Goal: Information Seeking & Learning: Learn about a topic

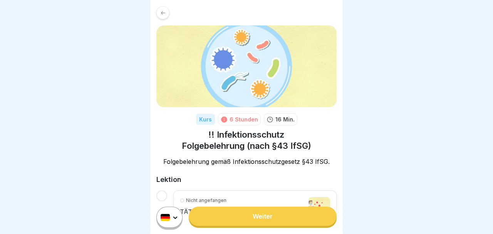
click at [225, 116] on icon at bounding box center [224, 119] width 6 height 6
click at [265, 215] on link "Weiter" at bounding box center [263, 215] width 148 height 19
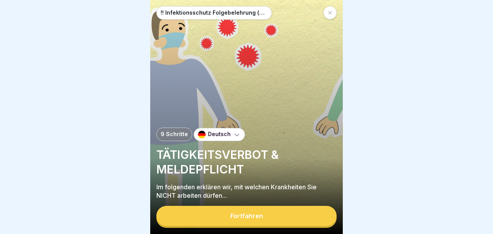
click at [249, 217] on div "Fortfahren" at bounding box center [246, 215] width 33 height 7
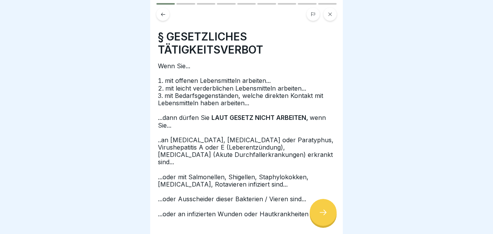
click at [326, 213] on icon at bounding box center [322, 211] width 9 height 9
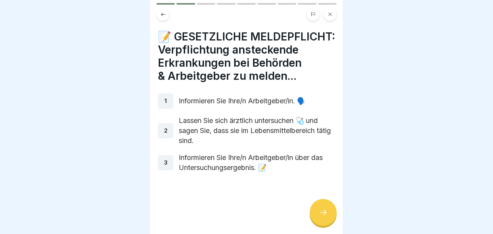
click at [326, 213] on icon at bounding box center [322, 211] width 9 height 9
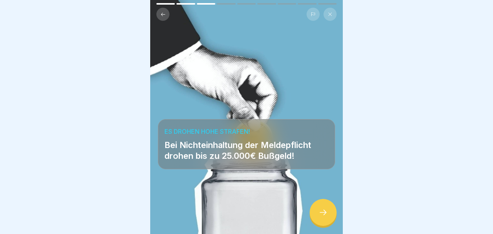
click at [327, 213] on icon at bounding box center [322, 211] width 9 height 9
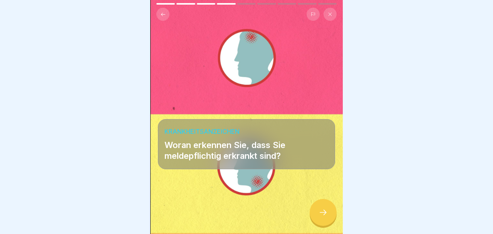
click at [327, 214] on icon at bounding box center [322, 211] width 9 height 9
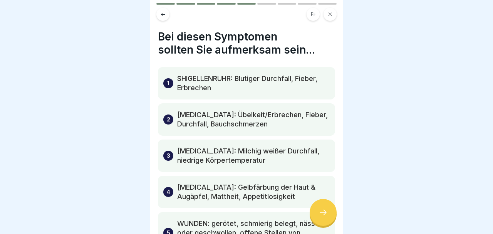
click at [327, 215] on icon at bounding box center [322, 211] width 9 height 9
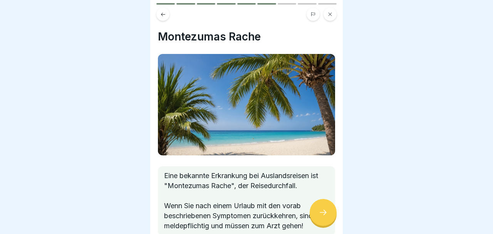
click at [327, 214] on icon at bounding box center [322, 211] width 9 height 9
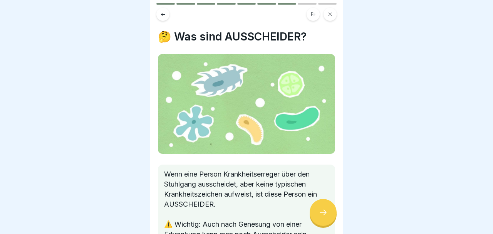
click at [327, 214] on icon at bounding box center [322, 211] width 9 height 9
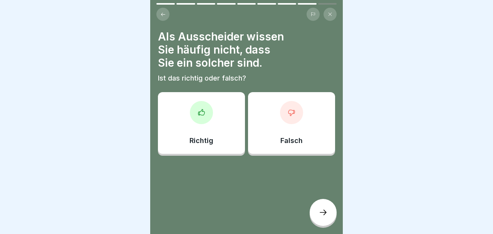
click at [205, 130] on div "Richtig" at bounding box center [201, 123] width 87 height 62
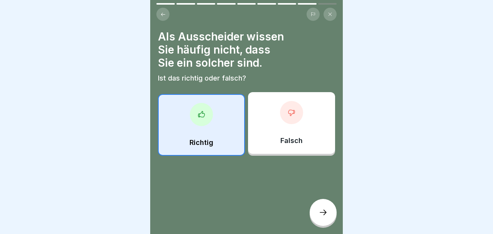
click at [326, 214] on icon at bounding box center [322, 211] width 9 height 9
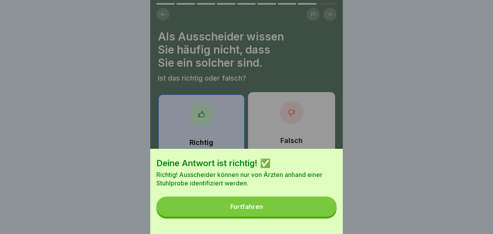
click at [252, 205] on div "Fortfahren" at bounding box center [246, 206] width 33 height 7
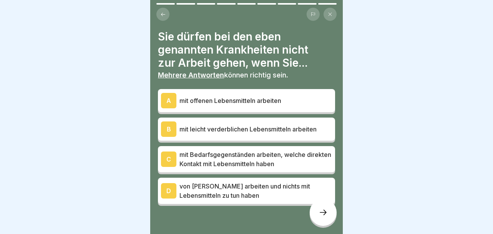
click at [294, 96] on p "mit offenen Lebensmitteln arbeiten" at bounding box center [255, 100] width 152 height 9
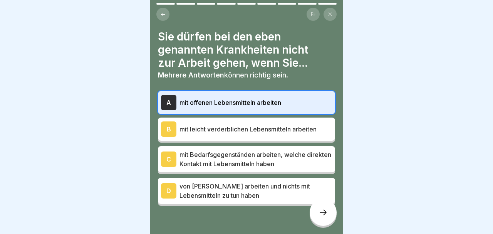
click at [165, 102] on div "A" at bounding box center [168, 102] width 15 height 15
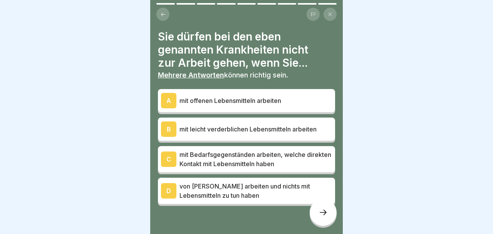
click at [169, 101] on div "A" at bounding box center [168, 100] width 15 height 15
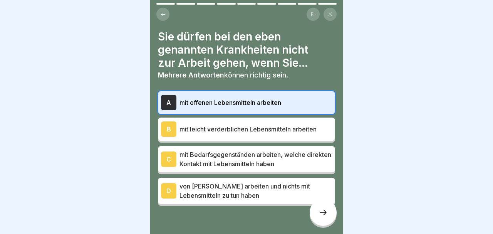
click at [167, 125] on div "B" at bounding box center [168, 128] width 15 height 15
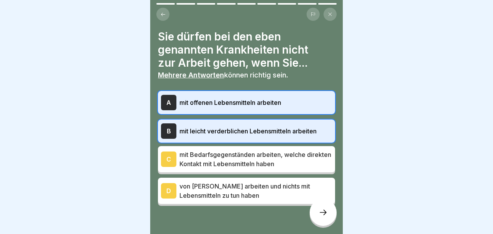
click at [167, 155] on div "C" at bounding box center [168, 158] width 15 height 15
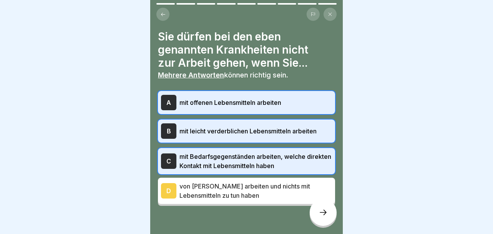
click at [323, 214] on icon at bounding box center [322, 211] width 9 height 9
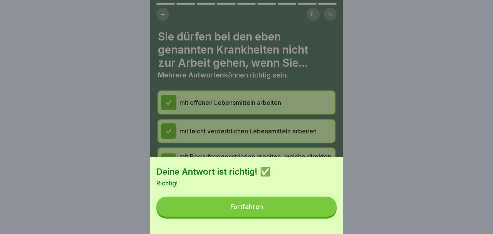
click at [254, 206] on div "Fortfahren" at bounding box center [246, 206] width 33 height 7
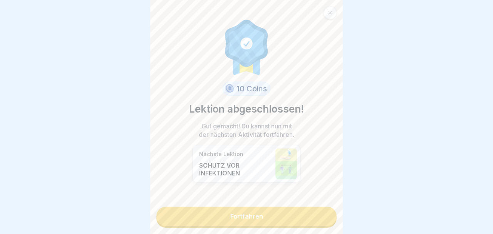
click at [253, 217] on link "Fortfahren" at bounding box center [246, 215] width 180 height 19
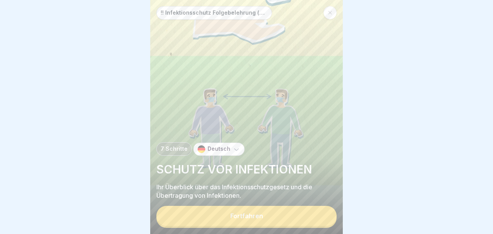
click at [256, 217] on div "Fortfahren" at bounding box center [246, 215] width 33 height 7
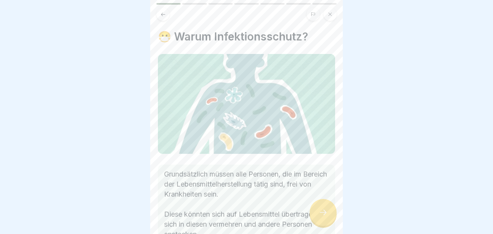
scroll to position [56, 0]
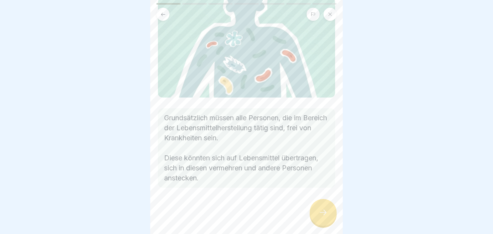
click at [326, 214] on icon at bounding box center [322, 211] width 7 height 5
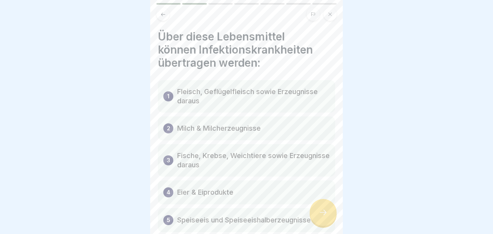
click at [194, 96] on p "Fleisch, Geflügelfleisch sowie Erzeugnisse daraus" at bounding box center [253, 96] width 152 height 18
click at [325, 214] on icon at bounding box center [322, 211] width 9 height 9
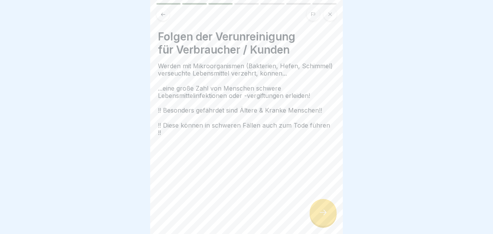
click at [326, 214] on icon at bounding box center [322, 211] width 9 height 9
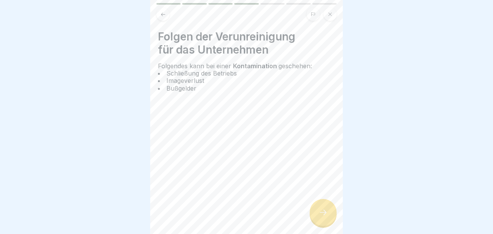
click at [326, 214] on icon at bounding box center [322, 211] width 9 height 9
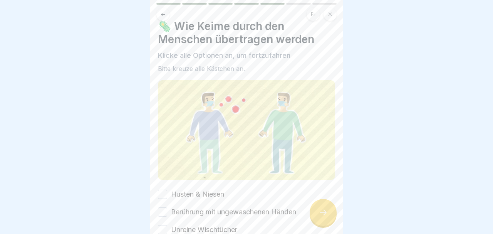
scroll to position [75, 0]
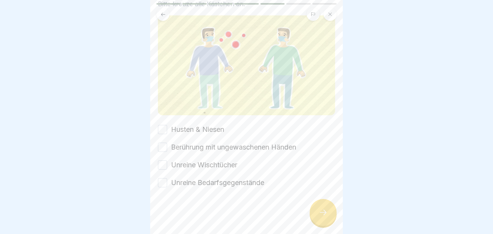
click at [160, 130] on button "Husten & Niesen" at bounding box center [162, 129] width 9 height 9
click at [161, 148] on button "Berührung mit ungewaschenen Händen" at bounding box center [162, 146] width 9 height 9
click at [159, 167] on button "Unreine Wischtücher" at bounding box center [162, 164] width 9 height 9
click at [161, 182] on button "Unreine Bedarfsgegenstände" at bounding box center [162, 182] width 9 height 9
click at [327, 213] on icon at bounding box center [322, 211] width 9 height 9
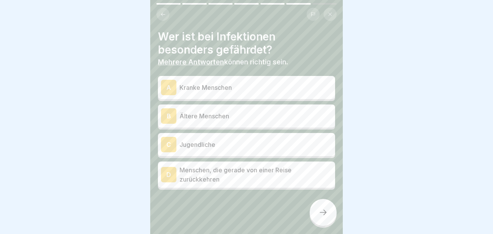
click at [213, 87] on p "Kranke Menschen" at bounding box center [255, 87] width 152 height 9
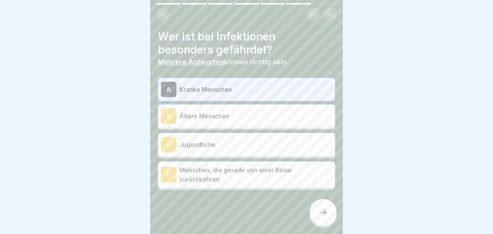
click at [213, 114] on p "Ältere Menschen" at bounding box center [255, 115] width 152 height 9
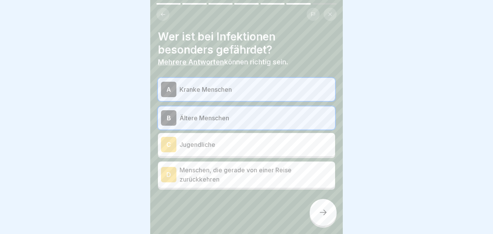
click at [214, 165] on p "Menschen, die gerade von einer Reise zurückkehren" at bounding box center [255, 174] width 152 height 18
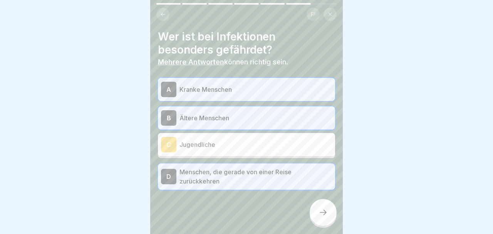
click at [326, 214] on icon at bounding box center [322, 211] width 7 height 5
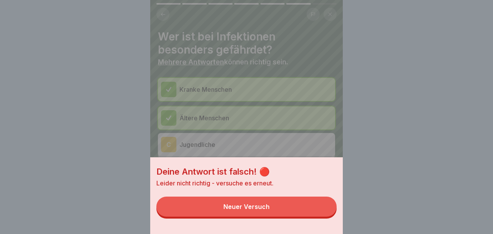
click at [259, 206] on div "Neuer Versuch" at bounding box center [246, 206] width 46 height 7
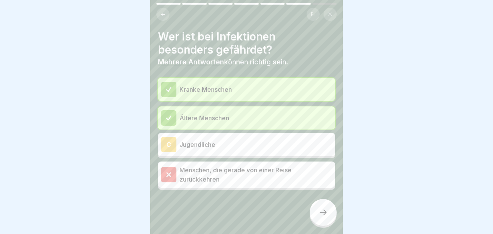
click at [169, 171] on icon at bounding box center [168, 174] width 7 height 7
click at [167, 137] on div "C" at bounding box center [168, 144] width 15 height 15
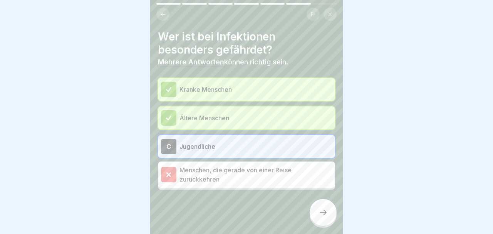
click at [173, 142] on div "C" at bounding box center [168, 146] width 15 height 15
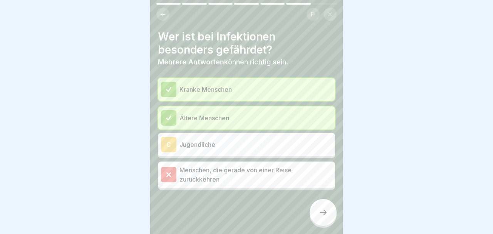
click at [197, 141] on p "Jugendliche" at bounding box center [255, 144] width 152 height 9
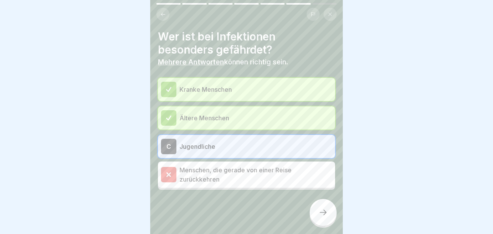
click at [276, 166] on p "Menschen, die gerade von einer Reise zurückkehren" at bounding box center [255, 174] width 152 height 18
click at [324, 213] on icon at bounding box center [322, 211] width 9 height 9
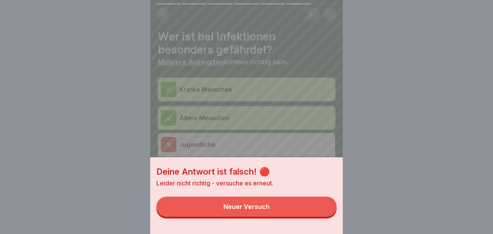
click at [255, 206] on div "Neuer Versuch" at bounding box center [246, 206] width 46 height 7
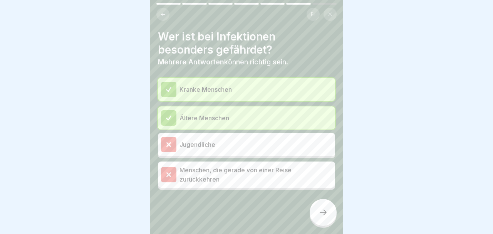
click at [171, 171] on icon at bounding box center [168, 174] width 7 height 7
click at [173, 139] on div at bounding box center [168, 144] width 15 height 15
click at [199, 140] on p "Jugendliche" at bounding box center [255, 144] width 152 height 9
click at [245, 85] on p "Kranke Menschen" at bounding box center [255, 89] width 152 height 9
click at [169, 86] on icon at bounding box center [168, 89] width 7 height 7
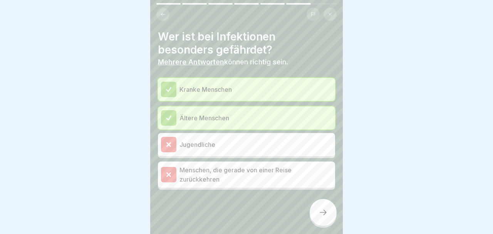
click at [166, 115] on icon at bounding box center [168, 117] width 5 height 4
click at [169, 142] on icon at bounding box center [168, 144] width 7 height 7
click at [168, 172] on icon at bounding box center [168, 173] width 3 height 3
click at [167, 142] on icon at bounding box center [168, 143] width 3 height 3
click at [189, 62] on b "Mehrere Antworten" at bounding box center [191, 62] width 66 height 8
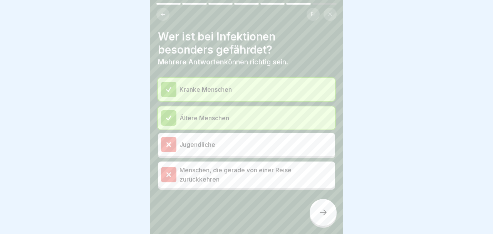
click at [162, 10] on button at bounding box center [162, 14] width 13 height 13
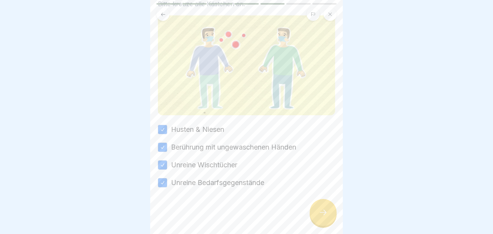
click at [324, 213] on icon at bounding box center [322, 211] width 9 height 9
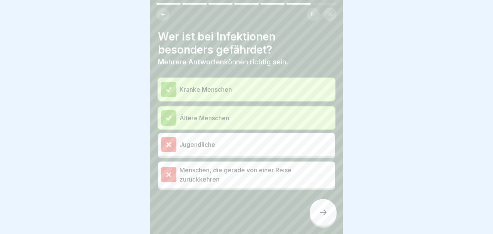
click at [173, 139] on div at bounding box center [168, 144] width 15 height 15
click at [189, 143] on p "Jugendliche" at bounding box center [255, 144] width 152 height 9
click at [190, 141] on p "Jugendliche" at bounding box center [255, 144] width 152 height 9
click at [171, 141] on icon at bounding box center [168, 144] width 7 height 7
click at [187, 174] on div "Menschen, die gerade von einer Reise zurückkehren" at bounding box center [246, 174] width 171 height 18
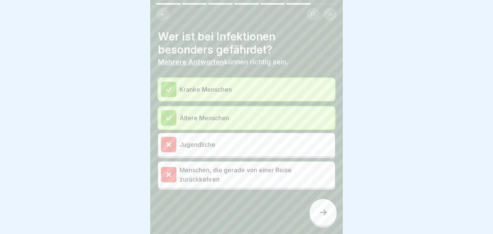
click at [197, 167] on p "Menschen, die gerade von einer Reise zurückkehren" at bounding box center [255, 174] width 152 height 18
click at [195, 167] on p "Menschen, die gerade von einer Reise zurückkehren" at bounding box center [255, 174] width 152 height 18
click at [196, 142] on p "Jugendliche" at bounding box center [255, 144] width 152 height 9
click at [275, 60] on p "Mehrere Antworten können richtig sein." at bounding box center [246, 62] width 177 height 8
click at [190, 93] on p "Kranke Menschen" at bounding box center [255, 89] width 152 height 9
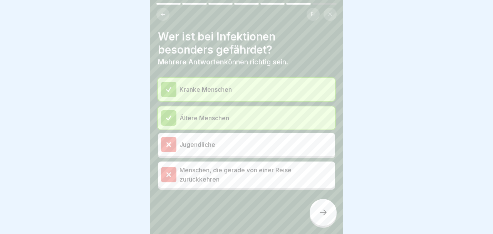
click at [190, 90] on p "Kranke Menschen" at bounding box center [255, 89] width 152 height 9
click at [172, 120] on div at bounding box center [168, 117] width 15 height 15
click at [167, 144] on div at bounding box center [168, 144] width 15 height 15
click at [168, 171] on icon at bounding box center [168, 174] width 7 height 7
click at [292, 169] on p "Menschen, die gerade von einer Reise zurückkehren" at bounding box center [255, 174] width 152 height 18
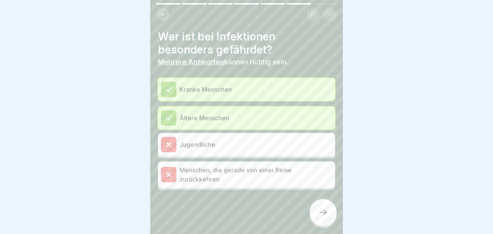
click at [332, 165] on p "Menschen, die gerade von einer Reise zurückkehren" at bounding box center [255, 174] width 152 height 18
click at [339, 77] on div "Wer ist bei Infektionen besonders gefährdet? Mehrere Antworten können richtig s…" at bounding box center [246, 117] width 192 height 234
click at [308, 85] on p "Kranke Menschen" at bounding box center [255, 89] width 152 height 9
click at [321, 213] on icon at bounding box center [322, 211] width 9 height 9
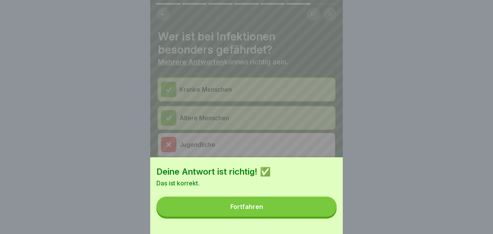
click at [255, 207] on div "Fortfahren" at bounding box center [246, 206] width 33 height 7
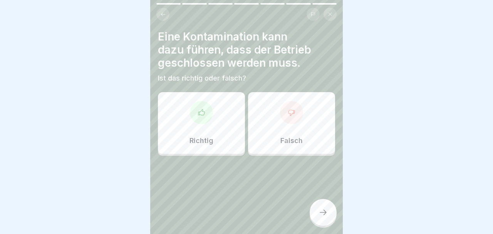
click at [205, 125] on div "Richtig" at bounding box center [201, 123] width 87 height 62
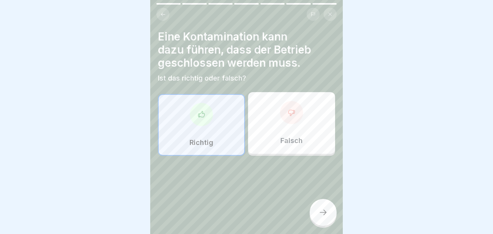
click at [325, 213] on icon at bounding box center [322, 211] width 9 height 9
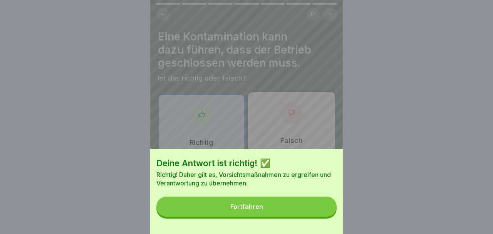
click at [249, 207] on div "Fortfahren" at bounding box center [246, 206] width 33 height 7
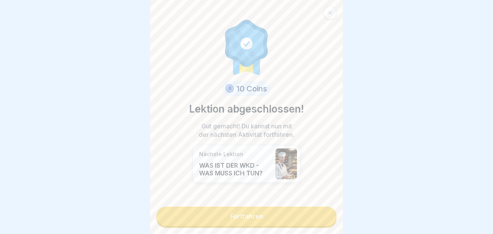
click at [250, 216] on link "Fortfahren" at bounding box center [246, 215] width 180 height 19
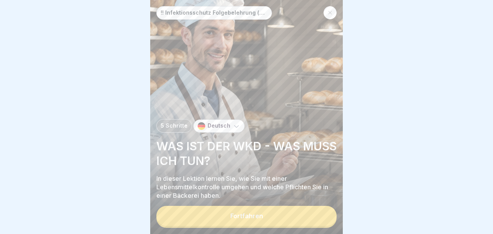
click at [248, 217] on div "Fortfahren" at bounding box center [246, 215] width 33 height 7
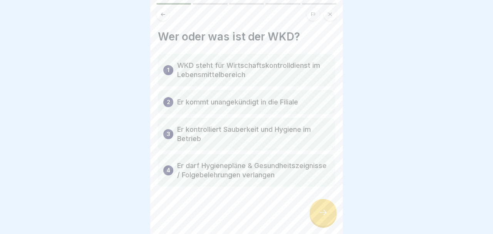
click at [326, 214] on icon at bounding box center [322, 211] width 9 height 9
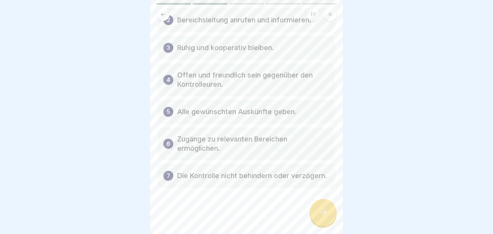
scroll to position [30, 0]
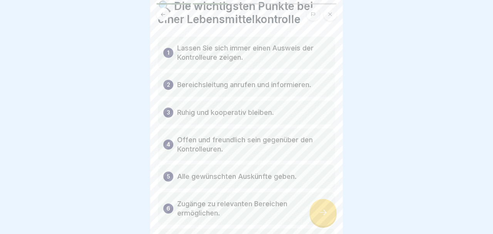
click at [327, 214] on icon at bounding box center [322, 211] width 9 height 9
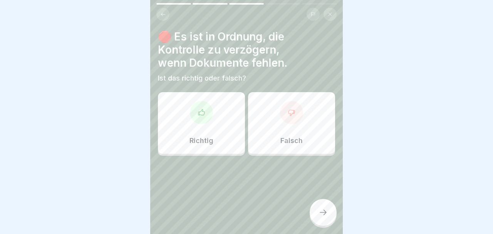
click at [289, 135] on div "Falsch" at bounding box center [291, 123] width 87 height 62
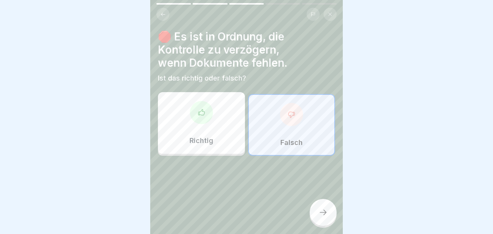
click at [324, 214] on icon at bounding box center [322, 211] width 9 height 9
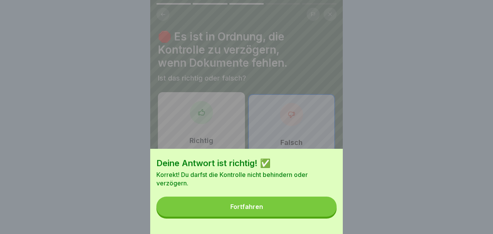
click at [246, 207] on div "Fortfahren" at bounding box center [246, 206] width 33 height 7
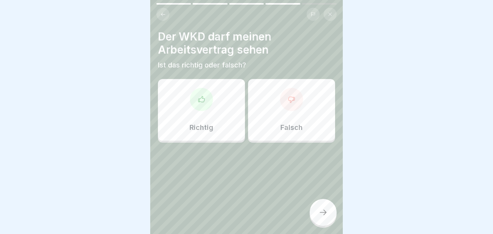
click at [292, 113] on div "Falsch" at bounding box center [291, 110] width 87 height 62
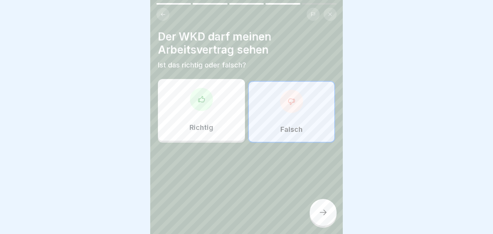
click at [326, 214] on icon at bounding box center [322, 211] width 9 height 9
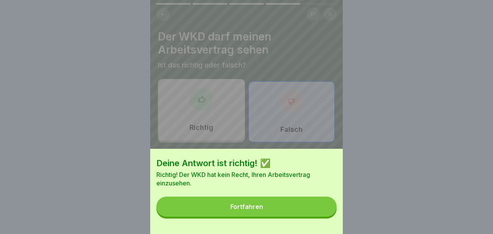
click at [256, 208] on div "Fortfahren" at bounding box center [246, 206] width 33 height 7
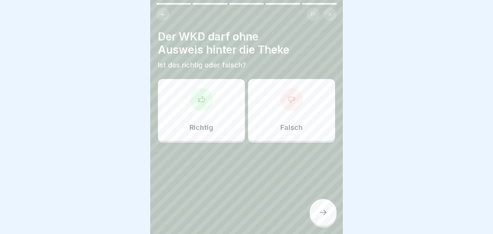
click at [297, 114] on div "Falsch" at bounding box center [291, 110] width 87 height 62
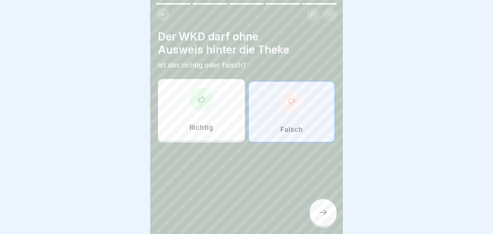
click at [327, 215] on icon at bounding box center [322, 211] width 9 height 9
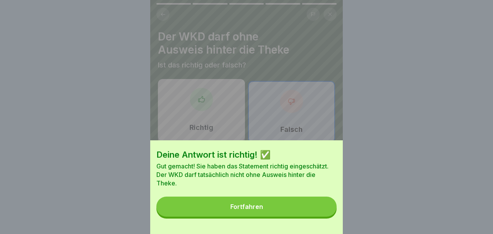
click at [259, 200] on button "Fortfahren" at bounding box center [246, 206] width 180 height 20
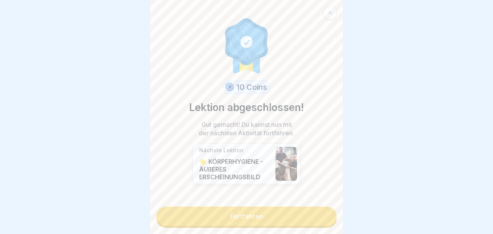
click at [250, 216] on link "Fortfahren" at bounding box center [246, 215] width 180 height 19
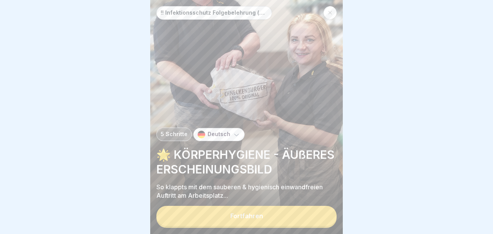
click at [256, 218] on div "Fortfahren" at bounding box center [246, 215] width 33 height 7
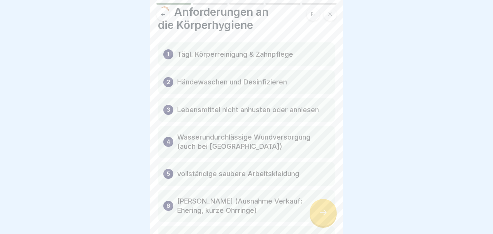
scroll to position [26, 0]
click at [346, 169] on body "!! Infektionsschutz Folgebelehrung (nach §43 IfSG) 5 Schritte Deutsch 🌟 KÖRPERH…" at bounding box center [246, 117] width 493 height 234
click at [327, 214] on icon at bounding box center [322, 211] width 9 height 9
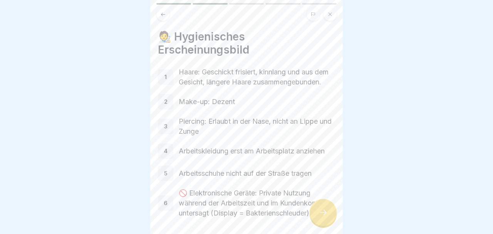
click at [326, 213] on icon at bounding box center [322, 211] width 9 height 9
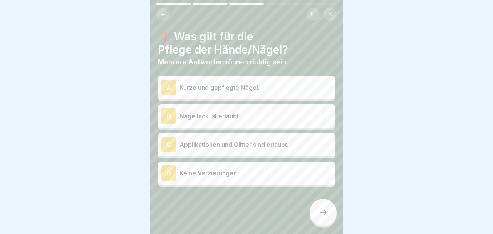
click at [183, 86] on p "Kurze und gepflegte Nägel." at bounding box center [255, 87] width 152 height 9
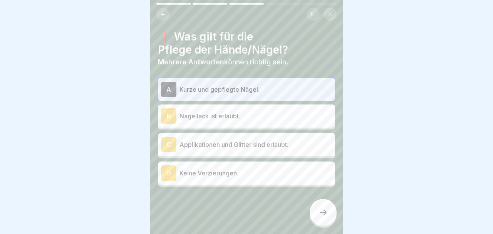
click at [326, 213] on icon at bounding box center [322, 211] width 7 height 5
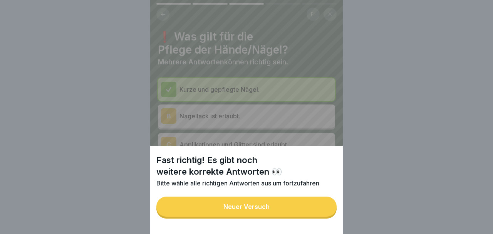
click at [238, 204] on div "Neuer Versuch" at bounding box center [246, 206] width 46 height 7
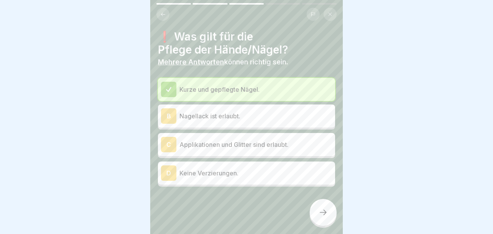
click at [185, 86] on p "Kurze und gepflegte Nägel." at bounding box center [255, 89] width 152 height 9
click at [212, 168] on p "Keine Verzierungen." at bounding box center [255, 172] width 152 height 9
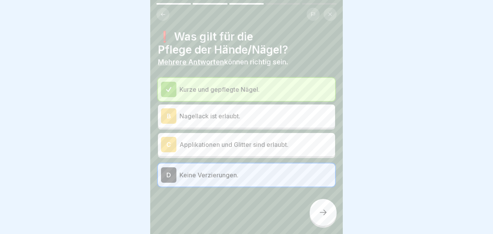
click at [326, 212] on icon at bounding box center [322, 211] width 9 height 9
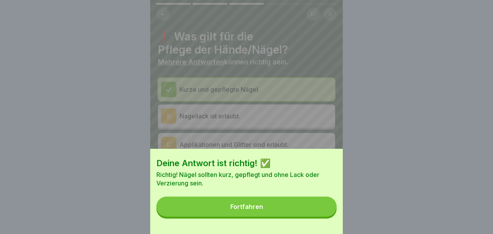
click at [254, 205] on div "Fortfahren" at bounding box center [246, 206] width 33 height 7
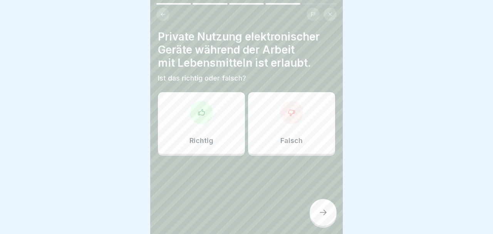
click at [289, 127] on div "Falsch" at bounding box center [291, 123] width 87 height 62
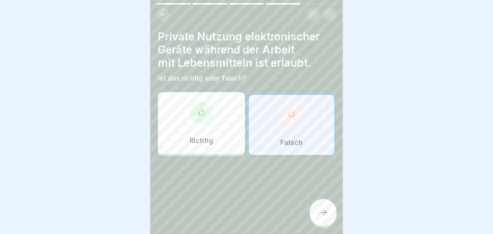
click at [327, 212] on icon at bounding box center [322, 211] width 9 height 9
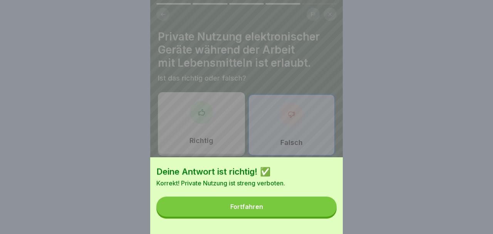
click at [248, 207] on div "Fortfahren" at bounding box center [246, 206] width 33 height 7
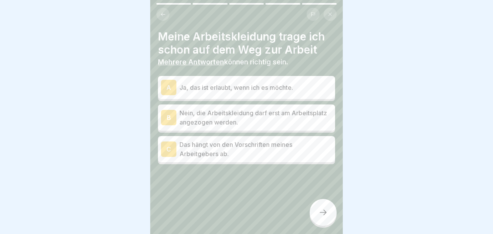
click at [220, 111] on p "Nein, die Arbeitskleidung darf erst am Arbeitsplatz angezogen werden." at bounding box center [255, 117] width 152 height 18
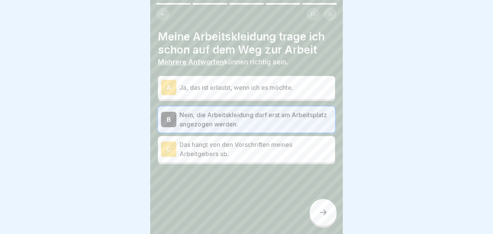
click at [216, 143] on p "Das hängt von den Vorschriften meines Arbeitgebers ab." at bounding box center [255, 149] width 152 height 18
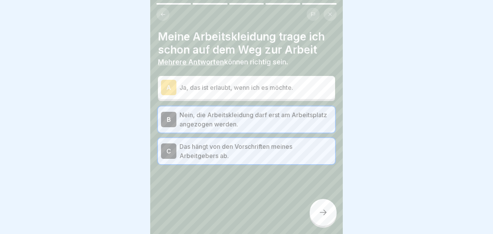
click at [325, 212] on icon at bounding box center [322, 211] width 9 height 9
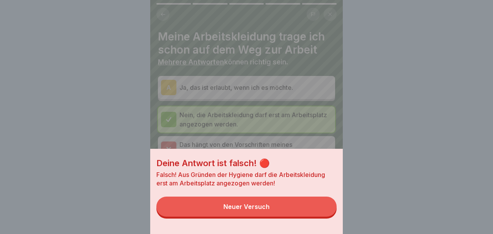
click at [244, 207] on div "Neuer Versuch" at bounding box center [246, 206] width 46 height 7
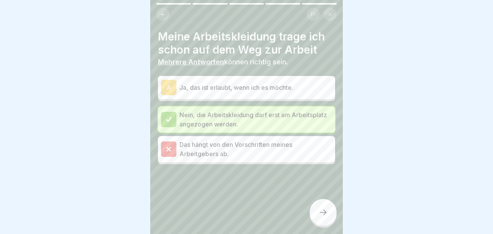
click at [167, 112] on div at bounding box center [168, 119] width 15 height 15
click at [195, 115] on p "Nein, die Arbeitskleidung darf erst am Arbeitsplatz angezogen werden." at bounding box center [255, 119] width 152 height 18
click at [187, 140] on p "Das hängt von den Vorschriften meines Arbeitgebers ab." at bounding box center [255, 149] width 152 height 18
click at [186, 85] on p "Ja, das ist erlaubt, wenn ich es möchte." at bounding box center [255, 87] width 152 height 9
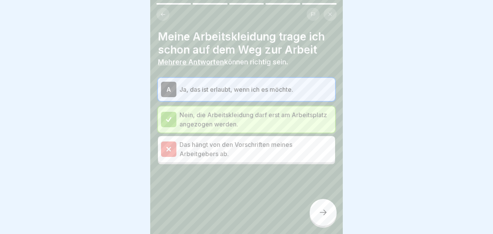
click at [186, 85] on p "Ja, das ist erlaubt, wenn ich es möchte." at bounding box center [255, 89] width 152 height 9
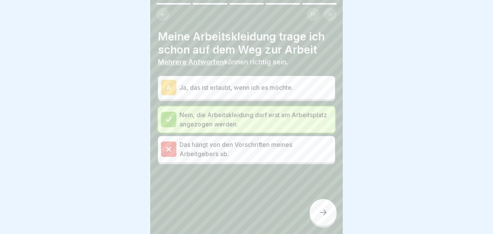
click at [201, 111] on p "Nein, die Arbeitskleidung darf erst am Arbeitsplatz angezogen werden." at bounding box center [255, 119] width 152 height 18
click at [198, 142] on p "Das hängt von den Vorschriften meines Arbeitgebers ab." at bounding box center [255, 149] width 152 height 18
click at [214, 140] on p "Das hängt von den Vorschriften meines Arbeitgebers ab." at bounding box center [255, 149] width 152 height 18
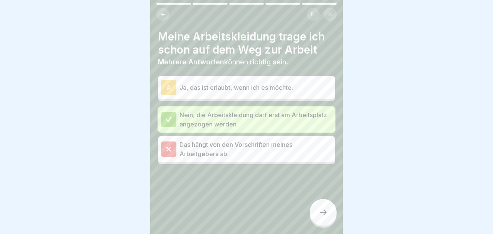
click at [214, 140] on p "Das hängt von den Vorschriften meines Arbeitgebers ab." at bounding box center [255, 149] width 152 height 18
click at [167, 145] on icon at bounding box center [168, 148] width 7 height 7
click at [330, 214] on div at bounding box center [322, 212] width 27 height 27
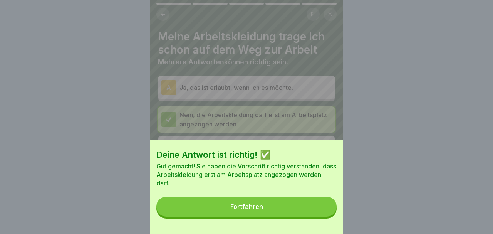
click at [251, 207] on div "Fortfahren" at bounding box center [246, 206] width 33 height 7
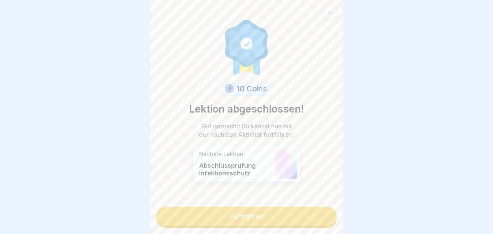
click at [250, 217] on link "Fortfahren" at bounding box center [246, 215] width 180 height 19
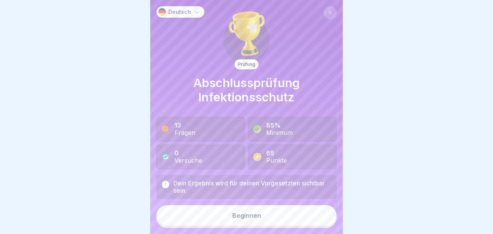
click at [248, 216] on div "Beginnen" at bounding box center [246, 215] width 29 height 7
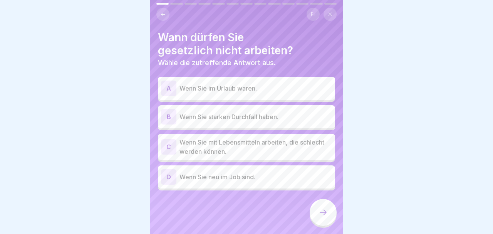
click at [211, 109] on div "B Wenn Sie starken Durchfall haben." at bounding box center [246, 116] width 171 height 15
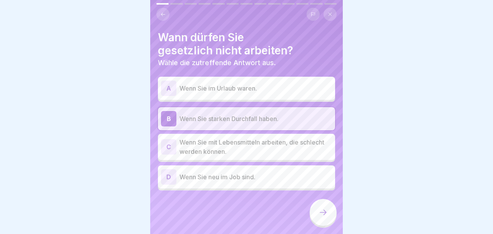
click at [237, 137] on p "Wenn Sie mit Lebensmitteln arbeiten, die schlecht werden können." at bounding box center [255, 146] width 152 height 18
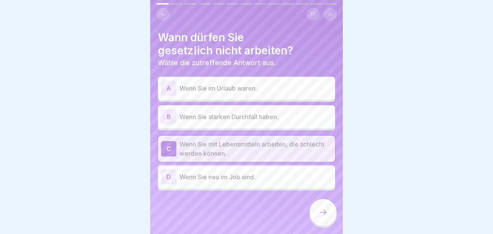
click at [324, 216] on icon at bounding box center [322, 211] width 9 height 9
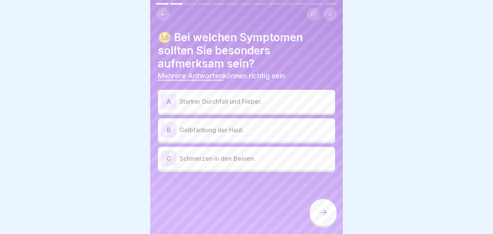
click at [219, 97] on p "Starker Durchfall und Fieber." at bounding box center [255, 101] width 152 height 9
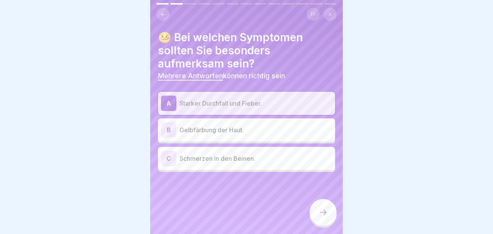
click at [211, 125] on p "Gelbfärbung der Haut." at bounding box center [255, 129] width 152 height 9
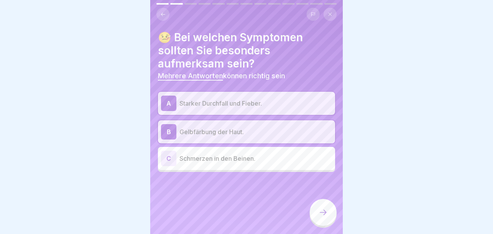
click at [325, 214] on icon at bounding box center [322, 211] width 9 height 9
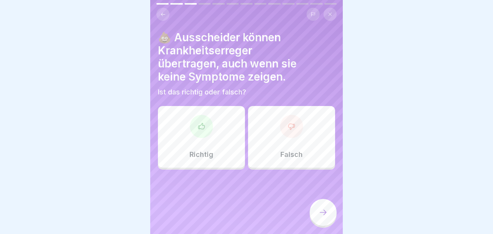
click at [202, 131] on div "Richtig" at bounding box center [201, 137] width 87 height 62
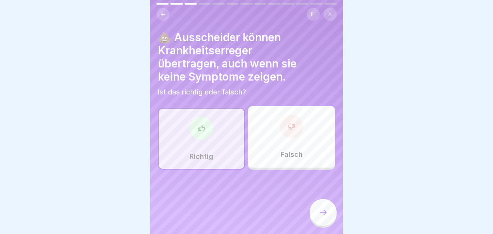
click at [325, 212] on icon at bounding box center [322, 211] width 9 height 9
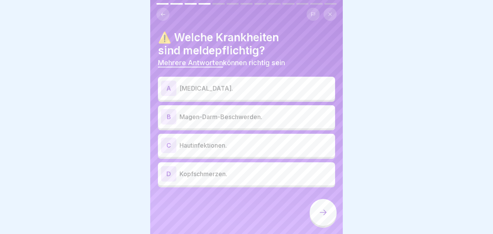
click at [193, 83] on p "[MEDICAL_DATA]." at bounding box center [255, 87] width 152 height 9
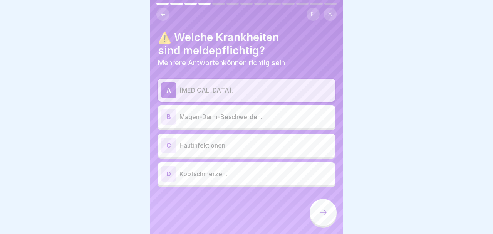
click at [218, 111] on div "B Magen-Darm-Beschwerden." at bounding box center [246, 116] width 171 height 15
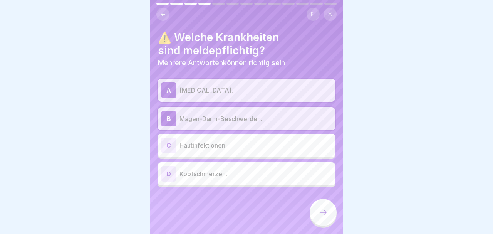
click at [213, 140] on p "Hautinfektionen." at bounding box center [255, 144] width 152 height 9
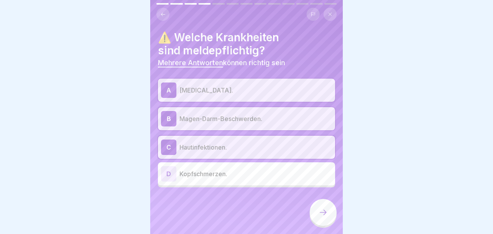
click at [325, 212] on icon at bounding box center [322, 211] width 9 height 9
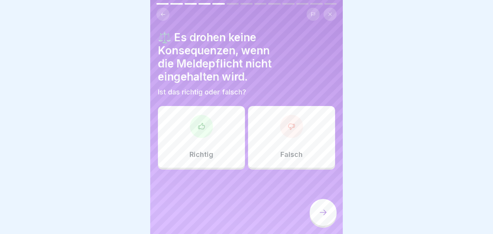
click at [274, 125] on div "Falsch" at bounding box center [291, 137] width 87 height 62
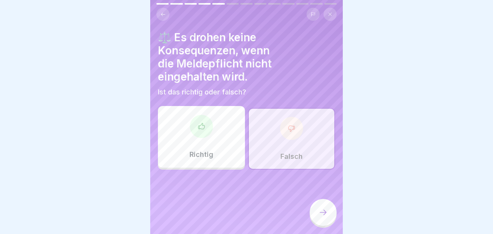
click at [324, 214] on icon at bounding box center [322, 211] width 9 height 9
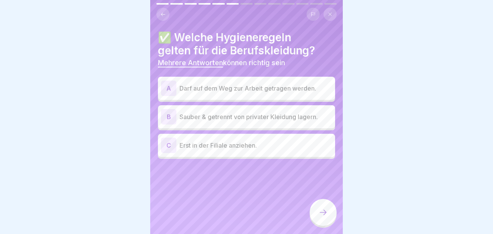
click at [233, 112] on p "Sauber & getrennt von privater Kleidung lagern." at bounding box center [255, 116] width 152 height 9
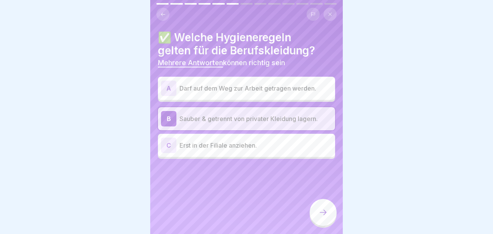
click at [238, 140] on p "Erst in der Filiale anziehen." at bounding box center [255, 144] width 152 height 9
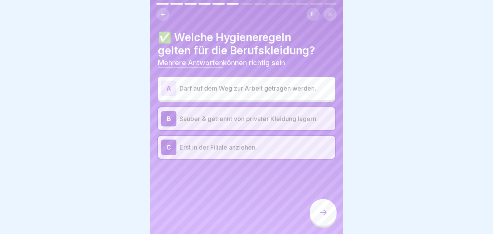
click at [326, 213] on icon at bounding box center [322, 211] width 7 height 5
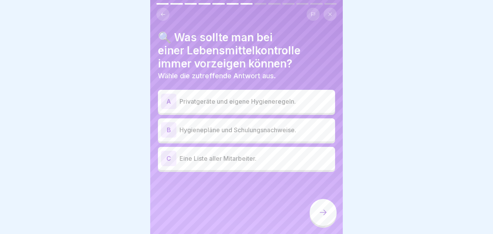
click at [241, 125] on p "Hygienepläne und Schulungsnachweise." at bounding box center [255, 129] width 152 height 9
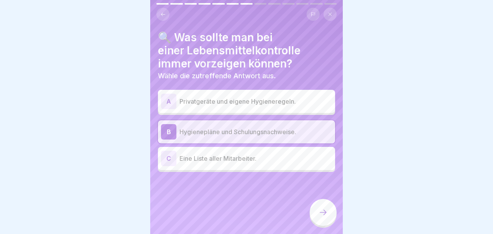
click at [325, 213] on icon at bounding box center [322, 211] width 9 height 9
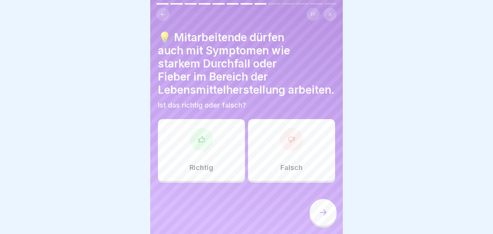
click at [294, 145] on div "Falsch" at bounding box center [291, 150] width 87 height 62
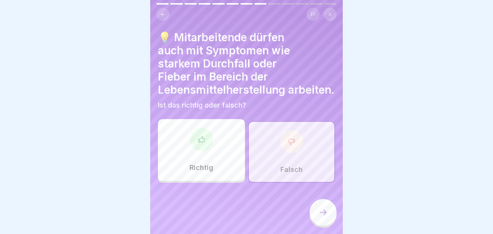
click at [327, 213] on icon at bounding box center [322, 211] width 9 height 9
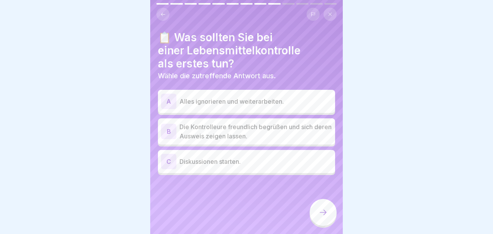
click at [245, 122] on p "Die Kontrolleure freundlich begrüßen und sich deren Ausweis zeigen lassen." at bounding box center [255, 131] width 152 height 18
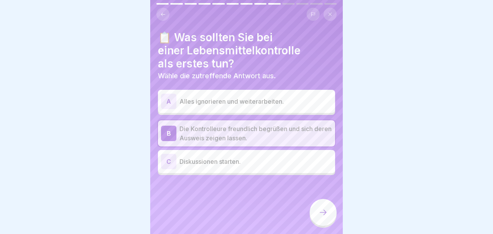
click at [327, 214] on icon at bounding box center [322, 211] width 9 height 9
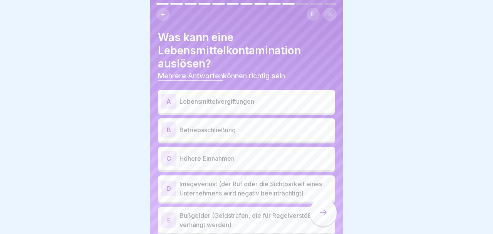
click at [245, 97] on p "Lebensmittelvergiftungen" at bounding box center [255, 101] width 152 height 9
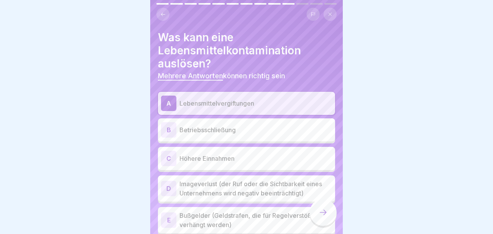
click at [235, 179] on p "Imageverlust (der Ruf oder die Sichtbarkeit eines Unternehmens wird negativ bee…" at bounding box center [255, 188] width 152 height 18
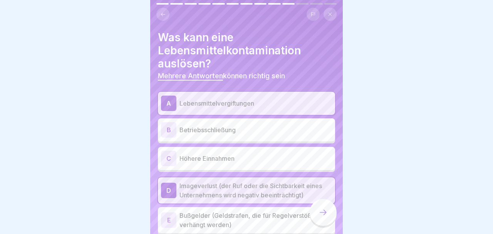
click at [227, 210] on p "Bußgelder (Geldstrafen, die für Regelverstöße verhängt werden)" at bounding box center [255, 219] width 152 height 18
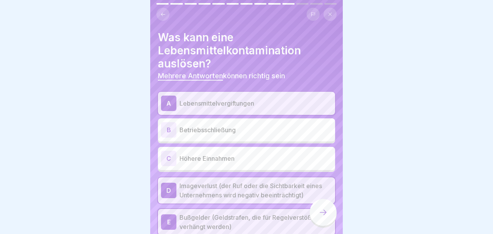
click at [246, 125] on p "Betriebsschließung" at bounding box center [255, 129] width 152 height 9
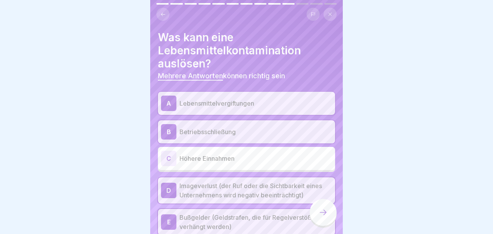
click at [324, 214] on icon at bounding box center [322, 211] width 9 height 9
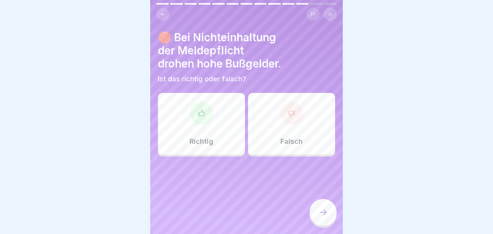
click at [202, 119] on div "Richtig" at bounding box center [201, 124] width 87 height 62
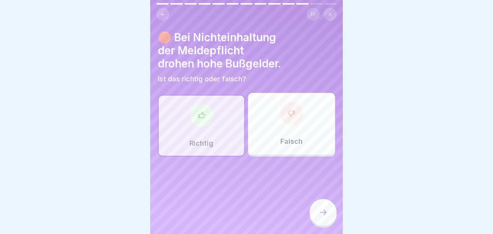
click at [327, 214] on icon at bounding box center [322, 211] width 9 height 9
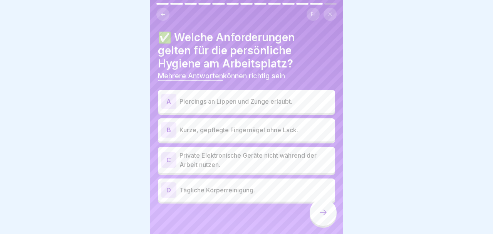
click at [230, 97] on p "Piercings an Lippen und Zunge erlaubt." at bounding box center [255, 101] width 152 height 9
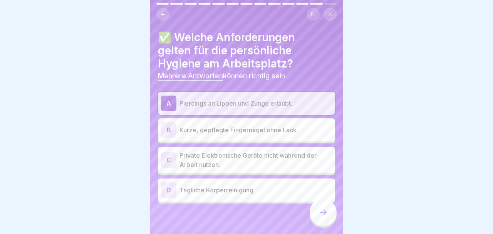
click at [227, 125] on p "Kurze, gepflegte Fingernägel ohne Lack." at bounding box center [255, 129] width 152 height 9
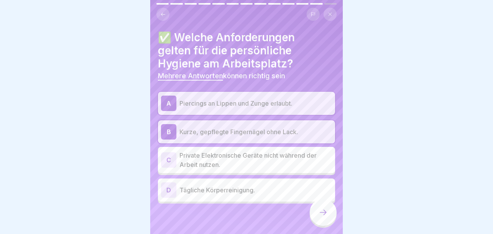
click at [227, 150] on p "Private Elektronische Geräte nicht während der Arbeit nutzen." at bounding box center [255, 159] width 152 height 18
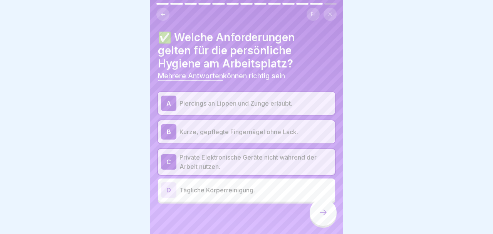
click at [224, 185] on p "Tägliche Körperreinigung." at bounding box center [255, 189] width 152 height 9
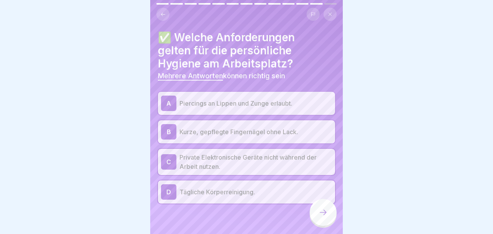
click at [326, 215] on icon at bounding box center [322, 211] width 7 height 5
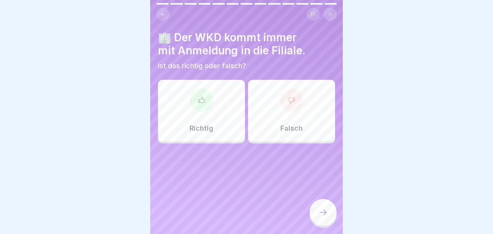
click at [297, 104] on div "Falsch" at bounding box center [291, 111] width 87 height 62
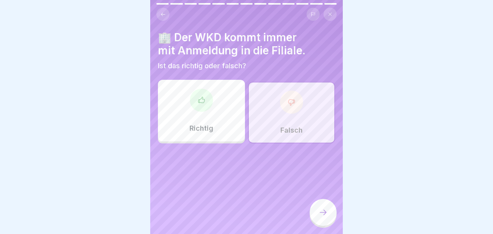
click at [326, 214] on icon at bounding box center [322, 211] width 9 height 9
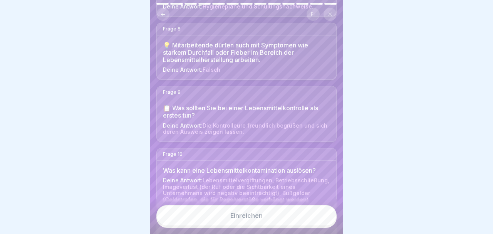
scroll to position [522, 0]
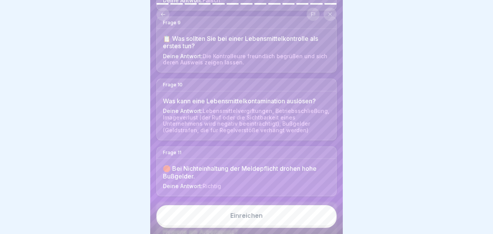
click at [248, 215] on div "Einreichen" at bounding box center [246, 215] width 32 height 7
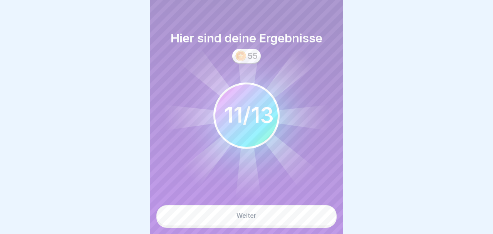
click at [251, 218] on div "Weiter" at bounding box center [246, 215] width 20 height 7
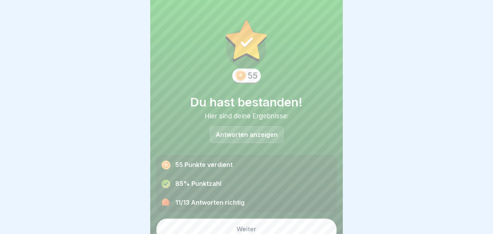
click at [254, 131] on p "Antworten anzeigen" at bounding box center [246, 134] width 62 height 7
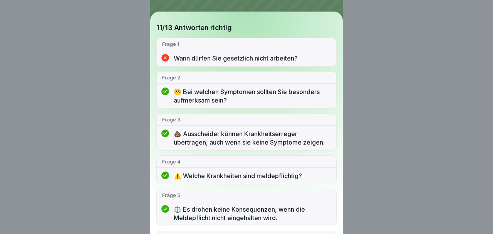
scroll to position [0, 0]
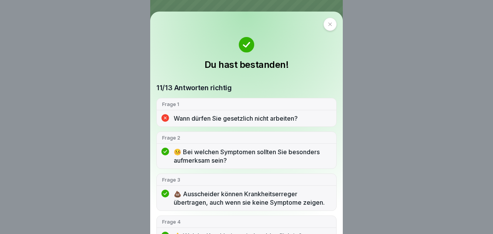
drag, startPoint x: 159, startPoint y: 24, endPoint x: 162, endPoint y: 33, distance: 9.4
click at [323, 24] on div at bounding box center [329, 24] width 13 height 13
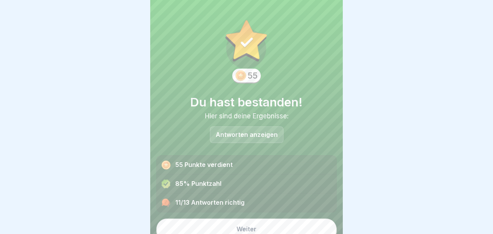
click at [254, 220] on button "Weiter" at bounding box center [246, 228] width 180 height 21
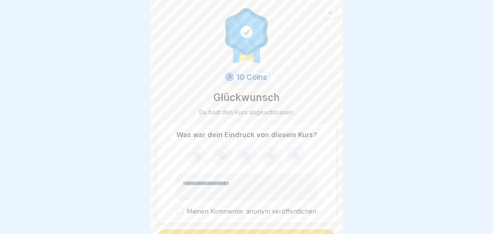
click at [194, 182] on textarea "Kommentar (optional)" at bounding box center [246, 187] width 139 height 26
click at [184, 207] on button "Meinen Kommentar anonym veröffentlichen" at bounding box center [180, 210] width 7 height 7
click at [194, 207] on label "Meinen Kommentar anonym veröffentlichen" at bounding box center [246, 210] width 139 height 7
click at [184, 207] on button "Meinen Kommentar anonym veröffentlichen" at bounding box center [180, 210] width 7 height 7
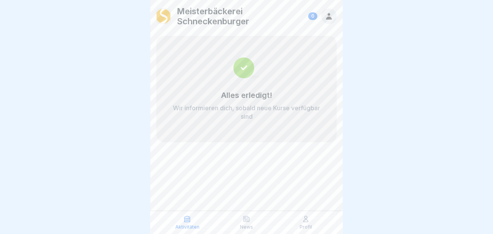
click at [182, 221] on div "Aktivitäten" at bounding box center [186, 222] width 55 height 15
drag, startPoint x: 190, startPoint y: 220, endPoint x: 248, endPoint y: 229, distance: 58.7
click at [190, 221] on icon at bounding box center [187, 219] width 8 height 8
click at [306, 224] on div "Profil" at bounding box center [305, 222] width 55 height 15
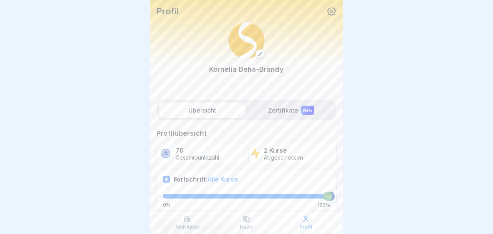
click at [293, 104] on label "Zertifikate New" at bounding box center [291, 109] width 86 height 15
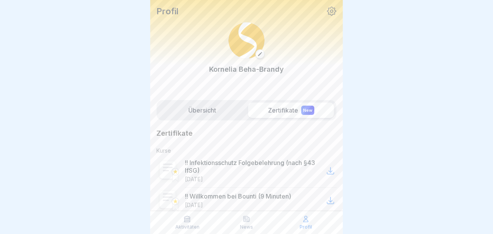
drag, startPoint x: 312, startPoint y: 103, endPoint x: 427, endPoint y: 154, distance: 125.8
click at [312, 105] on div "New" at bounding box center [307, 109] width 13 height 9
click at [274, 103] on label "Zertifikate New" at bounding box center [291, 109] width 86 height 15
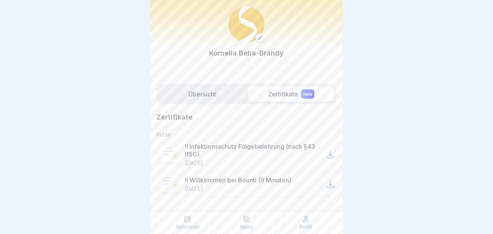
drag, startPoint x: 203, startPoint y: 88, endPoint x: 212, endPoint y: 90, distance: 9.3
click at [203, 88] on label "Übersicht" at bounding box center [202, 93] width 86 height 15
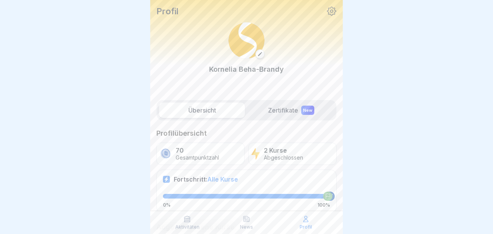
scroll to position [119, 0]
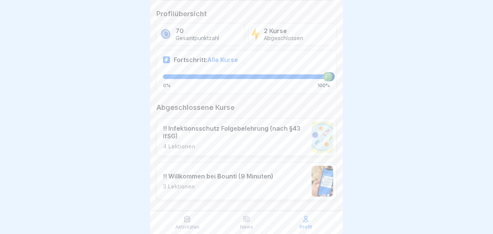
click at [219, 183] on p "3 Lektionen" at bounding box center [218, 186] width 110 height 7
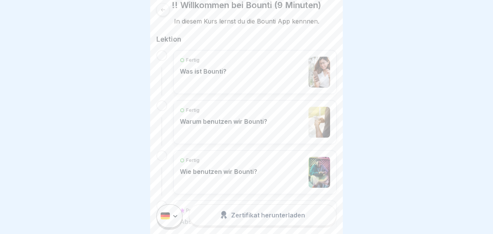
scroll to position [154, 0]
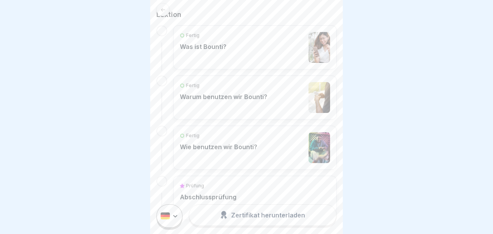
click at [217, 193] on p "Abschlussprüfung" at bounding box center [208, 197] width 57 height 8
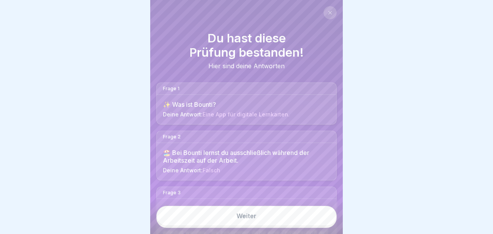
scroll to position [83, 0]
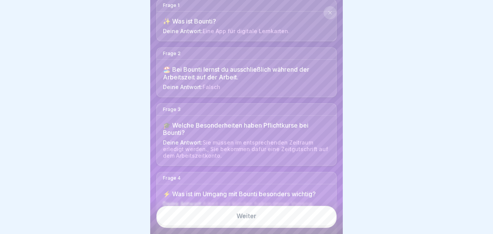
click at [254, 218] on link "Weiter" at bounding box center [246, 215] width 180 height 20
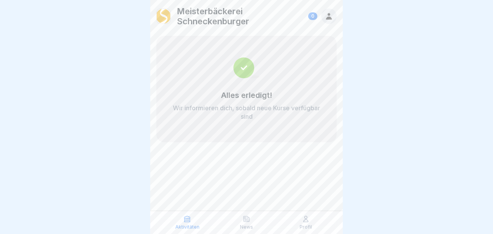
click at [305, 225] on p "Profil" at bounding box center [305, 226] width 12 height 5
